Goal: Transaction & Acquisition: Book appointment/travel/reservation

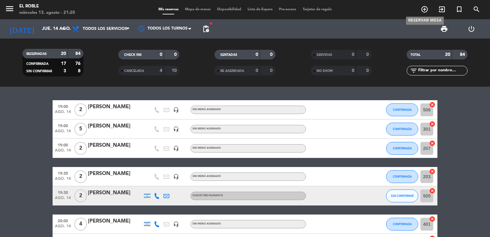
click at [426, 7] on icon "add_circle_outline" at bounding box center [425, 9] width 8 height 8
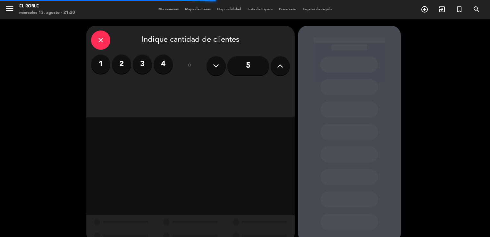
click at [248, 68] on input "5" at bounding box center [248, 65] width 42 height 19
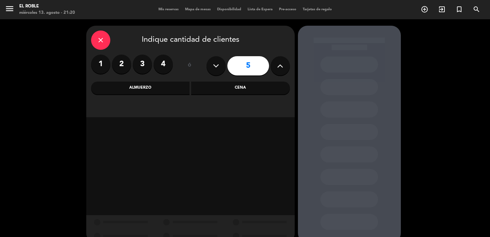
click at [102, 45] on div "close" at bounding box center [100, 39] width 19 height 19
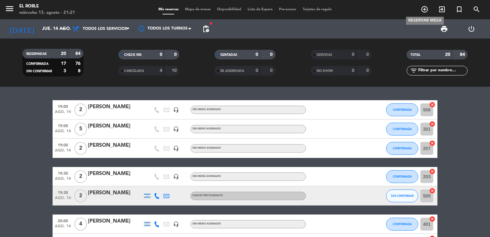
click at [425, 10] on icon "add_circle_outline" at bounding box center [425, 9] width 8 height 8
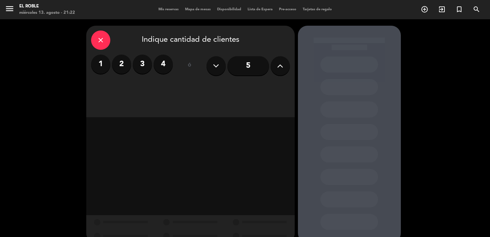
click at [244, 58] on input "5" at bounding box center [248, 65] width 42 height 19
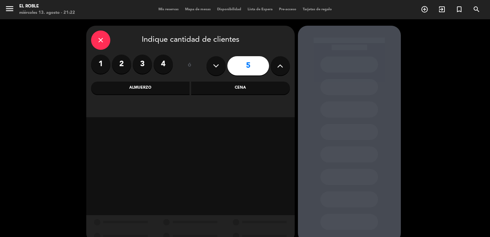
click at [212, 93] on div "Cena" at bounding box center [240, 87] width 99 height 13
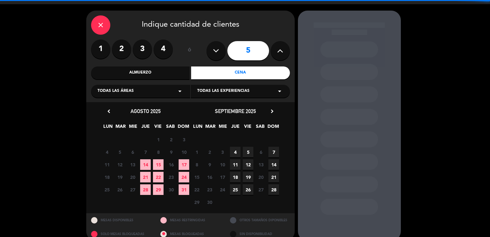
scroll to position [24, 0]
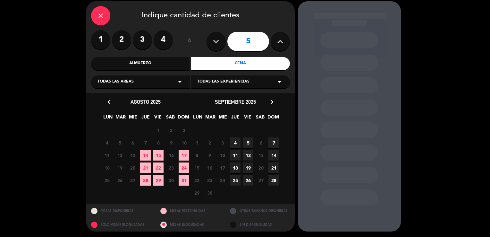
click at [147, 150] on span "14" at bounding box center [145, 155] width 11 height 11
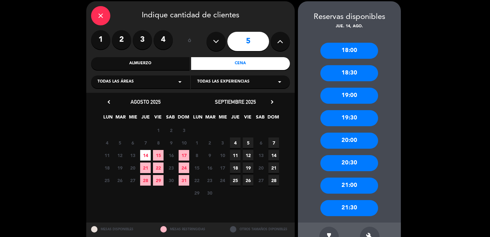
click at [355, 162] on div "20:30" at bounding box center [349, 163] width 58 height 16
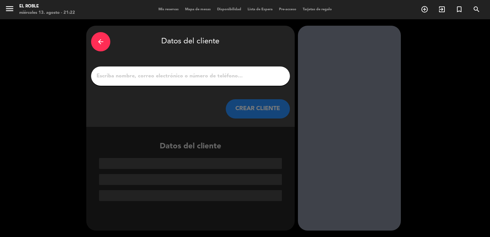
scroll to position [0, 0]
click at [275, 78] on input "1" at bounding box center [190, 76] width 189 height 9
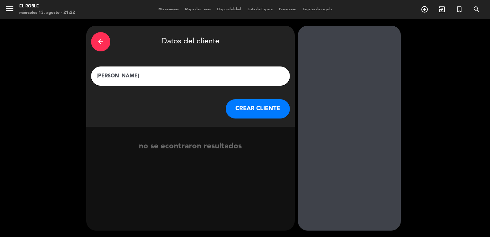
type input "[PERSON_NAME]"
click at [260, 117] on button "CREAR CLIENTE" at bounding box center [258, 108] width 64 height 19
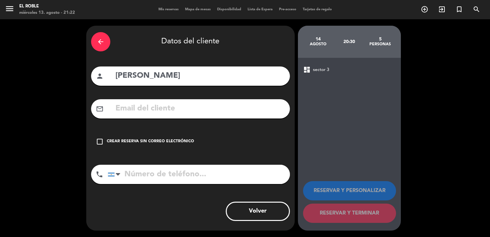
click at [99, 142] on icon "check_box_outline_blank" at bounding box center [100, 142] width 8 height 8
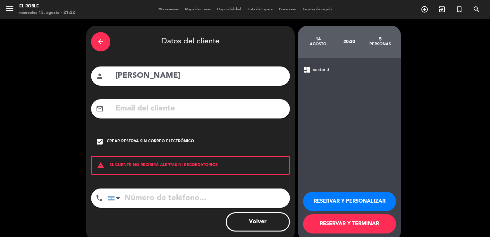
click at [317, 224] on button "RESERVAR Y TERMINAR" at bounding box center [349, 223] width 93 height 19
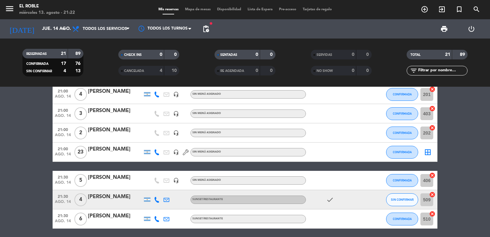
scroll to position [344, 0]
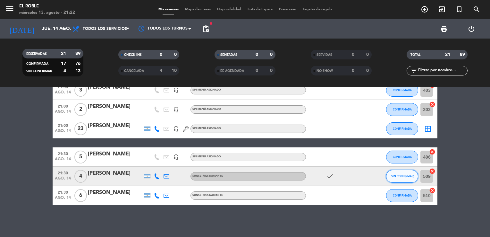
click at [401, 174] on span "SIN CONFIRMAR" at bounding box center [402, 176] width 23 height 4
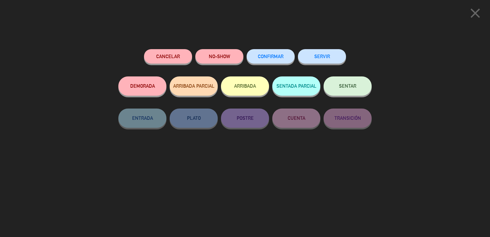
click at [266, 54] on button "CONFIRMAR" at bounding box center [271, 56] width 48 height 14
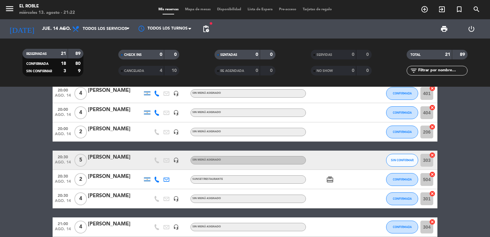
scroll to position [120, 0]
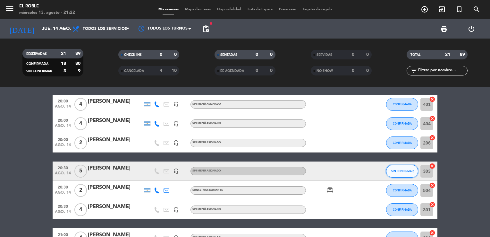
click at [401, 173] on button "SIN CONFIRMAR" at bounding box center [402, 170] width 32 height 13
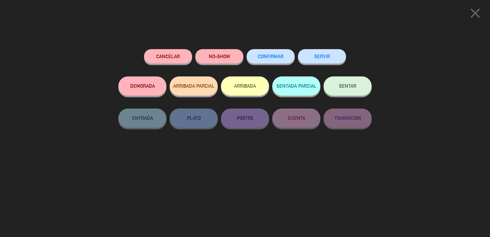
click at [272, 54] on button "CONFIRMAR" at bounding box center [271, 56] width 48 height 14
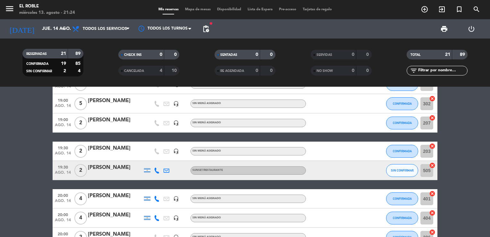
scroll to position [32, 0]
